Goal: Navigation & Orientation: Understand site structure

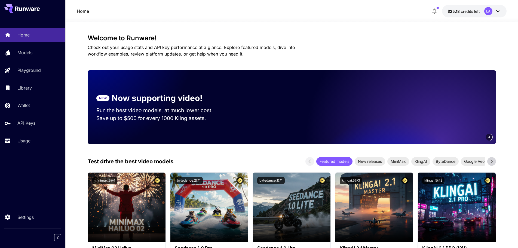
click at [496, 12] on icon at bounding box center [497, 11] width 7 height 7
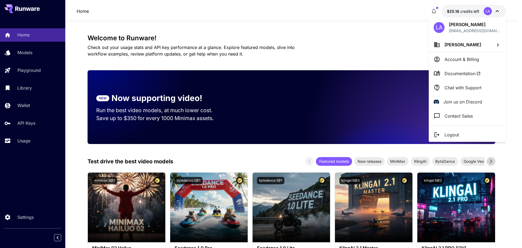
click at [27, 107] on div at bounding box center [261, 124] width 522 height 248
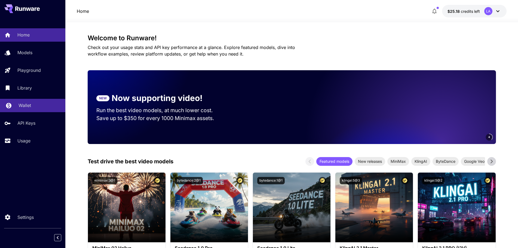
click at [20, 104] on p "Wallet" at bounding box center [24, 105] width 13 height 7
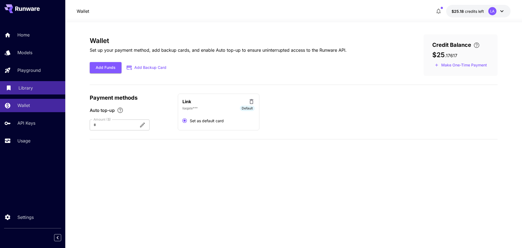
click at [18, 87] on p "Library" at bounding box center [25, 88] width 14 height 7
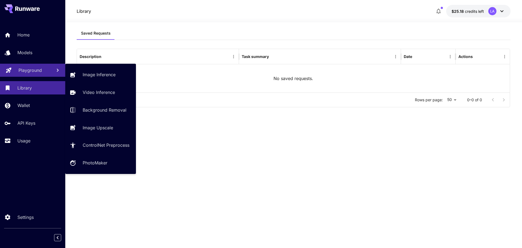
click at [43, 65] on link "Playground" at bounding box center [32, 70] width 65 height 13
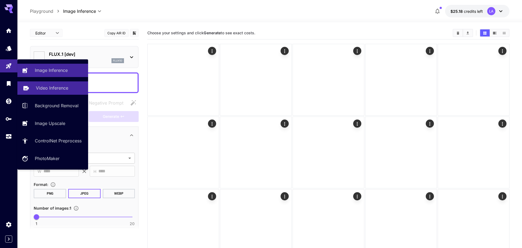
type input "**********"
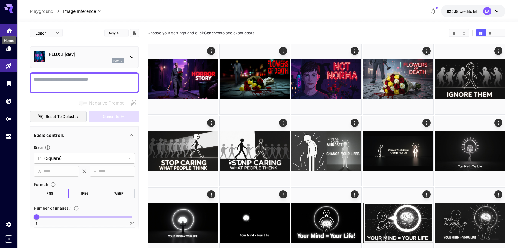
click at [9, 30] on icon "Home" at bounding box center [9, 29] width 7 height 7
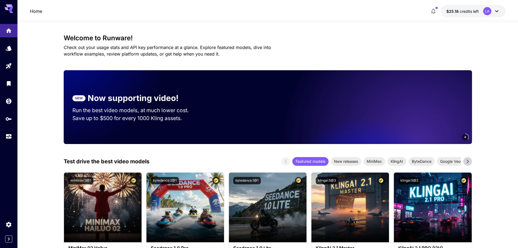
click at [165, 49] on span "Check out your usage stats and API key performance at a glance. Explore feature…" at bounding box center [167, 51] width 207 height 12
copy span "performance"
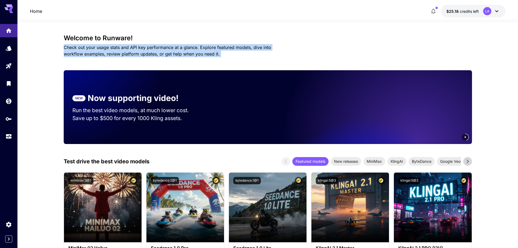
click at [165, 49] on span "Check out your usage stats and API key performance at a glance. Explore feature…" at bounding box center [167, 51] width 207 height 12
copy span "Check out your usage stats and API key performance at a glance. Explore feature…"
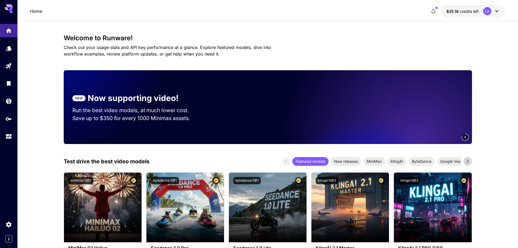
click at [178, 35] on h3 "Welcome to Runware!" at bounding box center [268, 38] width 408 height 8
copy h3 "Welcome to Runware!"
click at [178, 35] on h3 "Welcome to Runware!" at bounding box center [268, 38] width 408 height 8
